Goal: Task Accomplishment & Management: Manage account settings

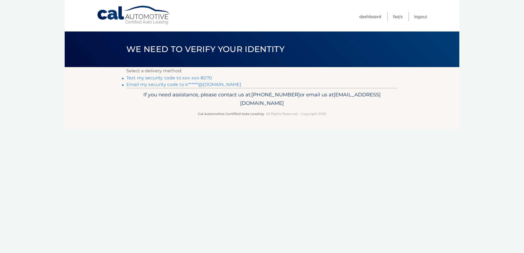
click at [129, 79] on link "Text my security code to xxx-xxx-8070" at bounding box center [169, 77] width 86 height 5
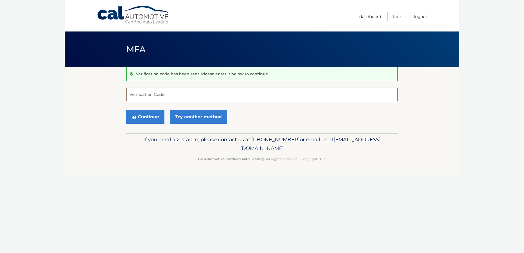
click at [167, 94] on input "Verification Code" at bounding box center [261, 95] width 271 height 14
type input "193794"
click at [162, 120] on button "Continue" at bounding box center [145, 117] width 38 height 14
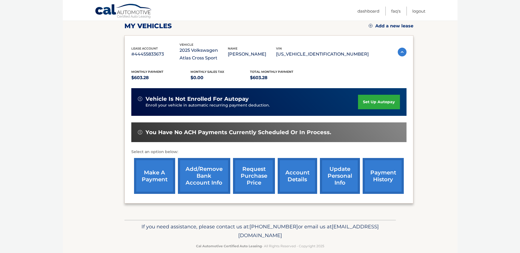
scroll to position [82, 0]
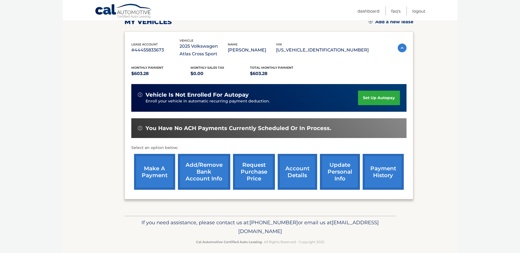
click at [285, 168] on link "account details" at bounding box center [297, 172] width 39 height 36
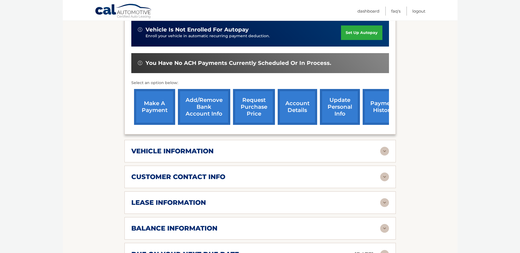
scroll to position [164, 0]
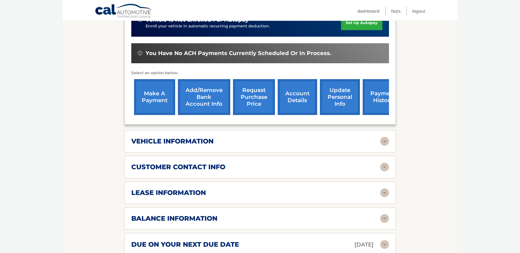
click at [372, 95] on link "payment history" at bounding box center [383, 97] width 41 height 36
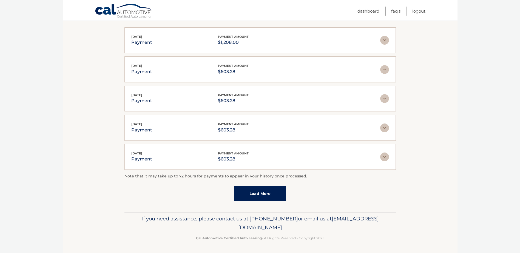
scroll to position [107, 0]
click at [251, 196] on link "Load More" at bounding box center [260, 193] width 52 height 15
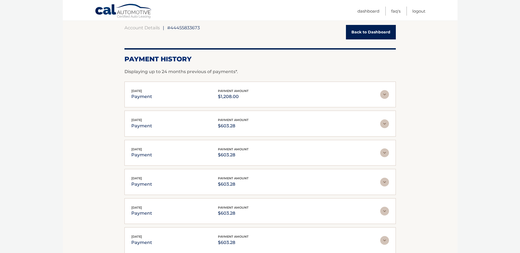
scroll to position [25, 0]
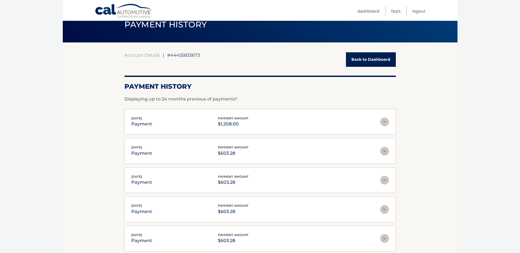
click at [352, 61] on link "Back to Dashboard" at bounding box center [371, 59] width 50 height 15
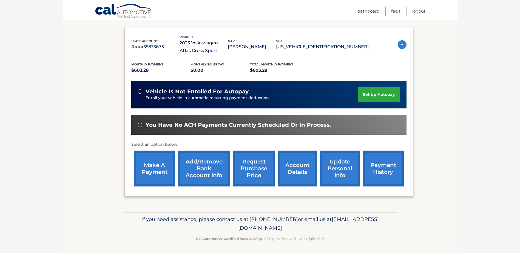
scroll to position [87, 0]
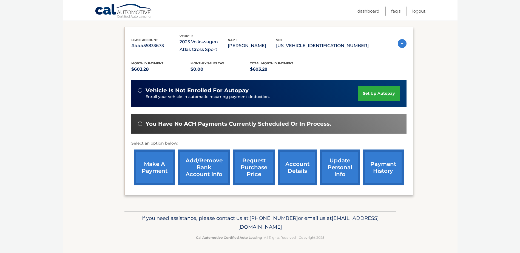
click at [143, 174] on link "make a payment" at bounding box center [154, 168] width 41 height 36
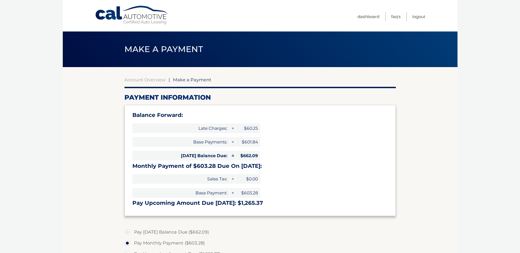
select select "ODA5ZjZiNTQtMDRkZi00YjQwLWEwMjMtOWEyOWY1MzUwZDA1"
click at [413, 18] on link "Logout" at bounding box center [418, 16] width 13 height 9
